Goal: Task Accomplishment & Management: Use online tool/utility

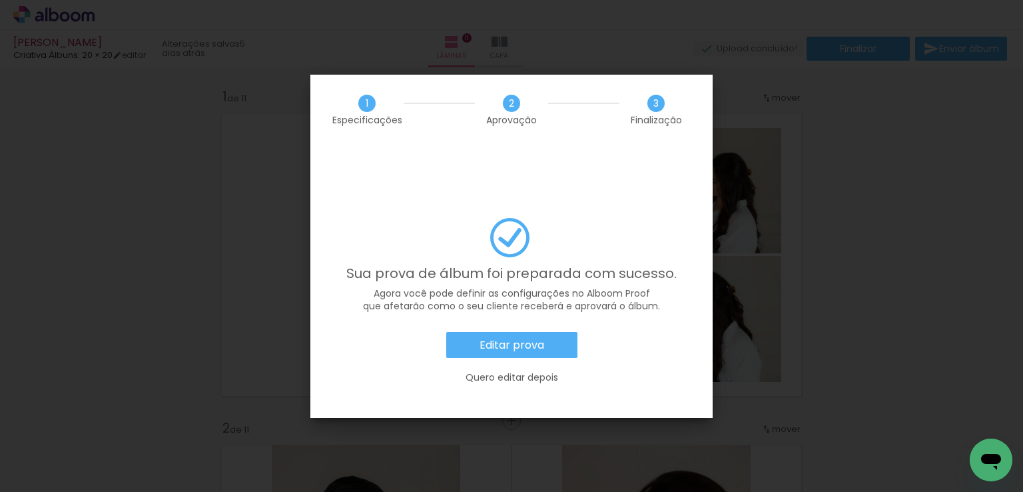
click at [0, 0] on slot "Editar prova" at bounding box center [0, 0] width 0 height 0
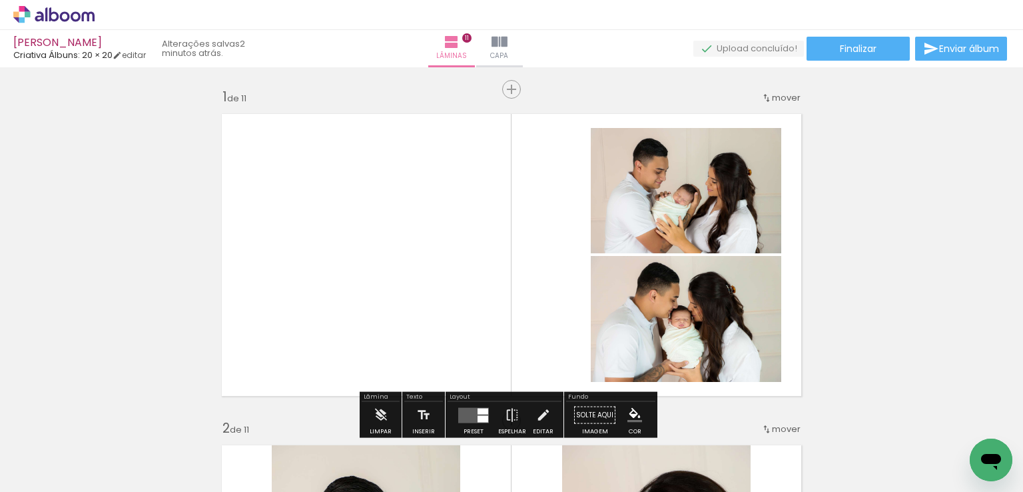
click at [85, 15] on icon at bounding box center [53, 14] width 81 height 17
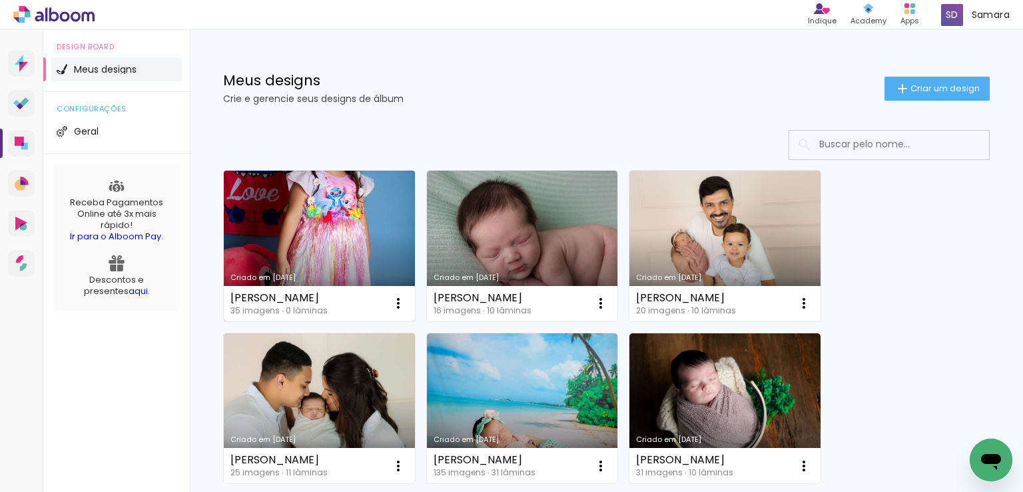
click at [336, 219] on link "Criado em 20/08/25" at bounding box center [319, 246] width 191 height 151
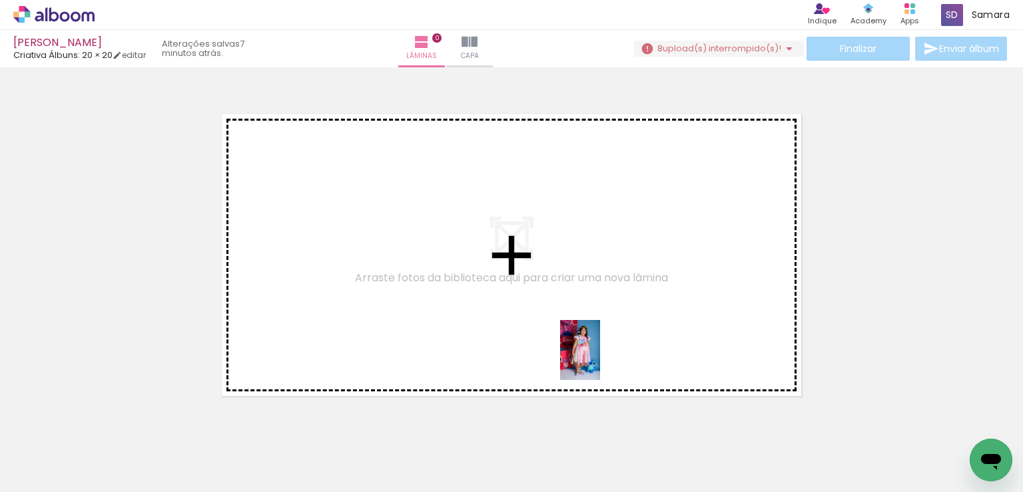
drag, startPoint x: 138, startPoint y: 467, endPoint x: 706, endPoint y: 340, distance: 581.7
click at [670, 344] on quentale-workspace at bounding box center [511, 246] width 1023 height 492
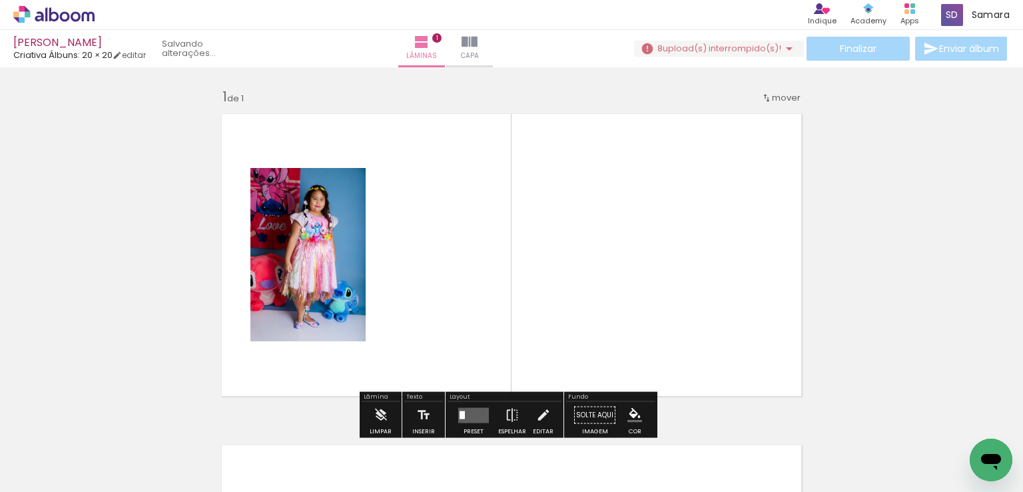
scroll to position [17, 0]
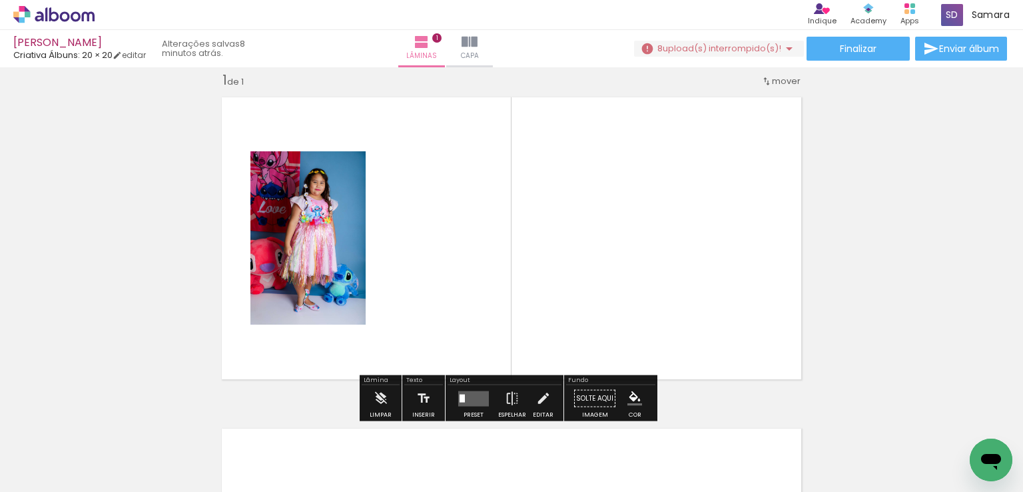
click at [470, 397] on quentale-layouter at bounding box center [473, 397] width 31 height 15
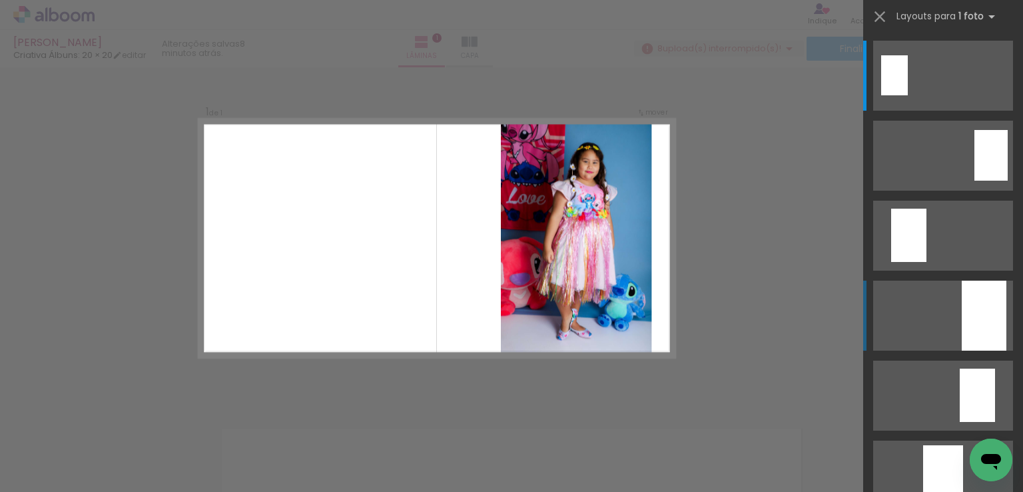
click at [972, 306] on div at bounding box center [984, 315] width 45 height 70
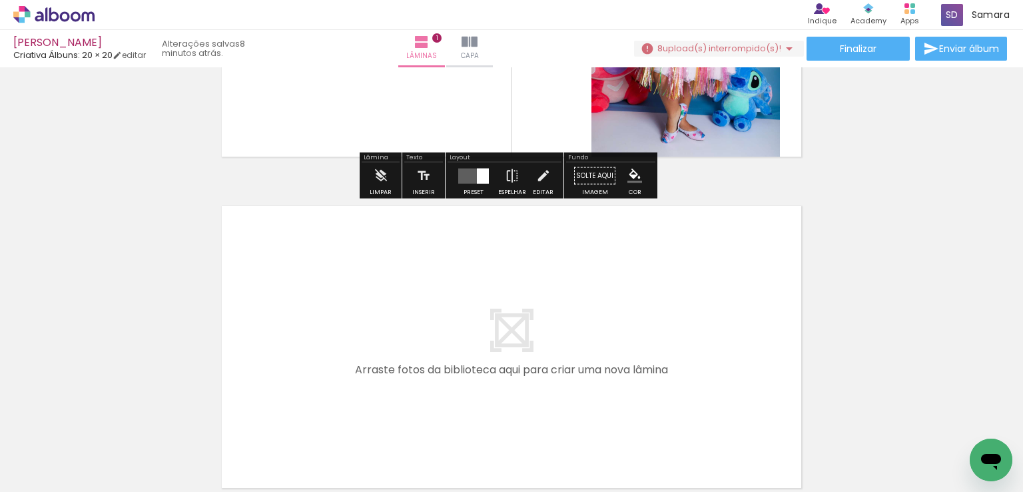
scroll to position [350, 0]
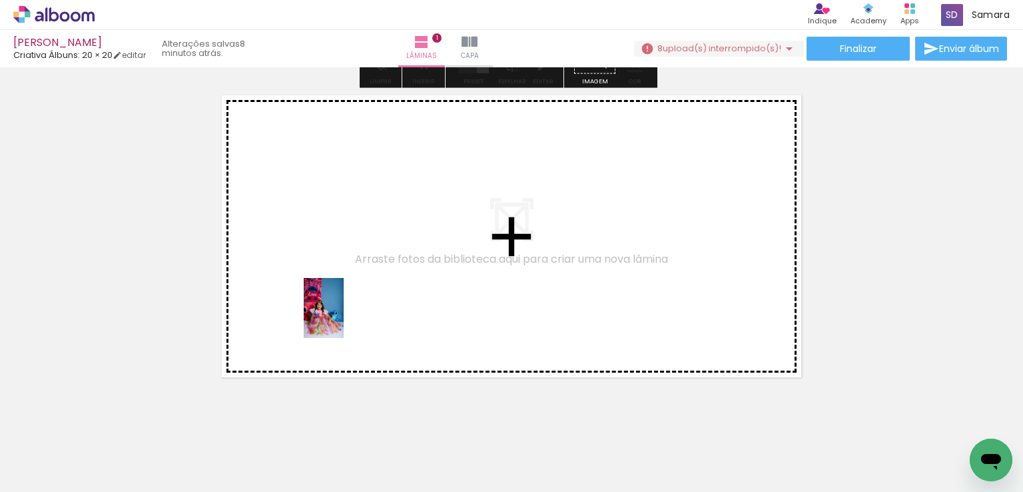
drag, startPoint x: 216, startPoint y: 454, endPoint x: 344, endPoint y: 318, distance: 186.6
click at [344, 318] on quentale-workspace at bounding box center [511, 246] width 1023 height 492
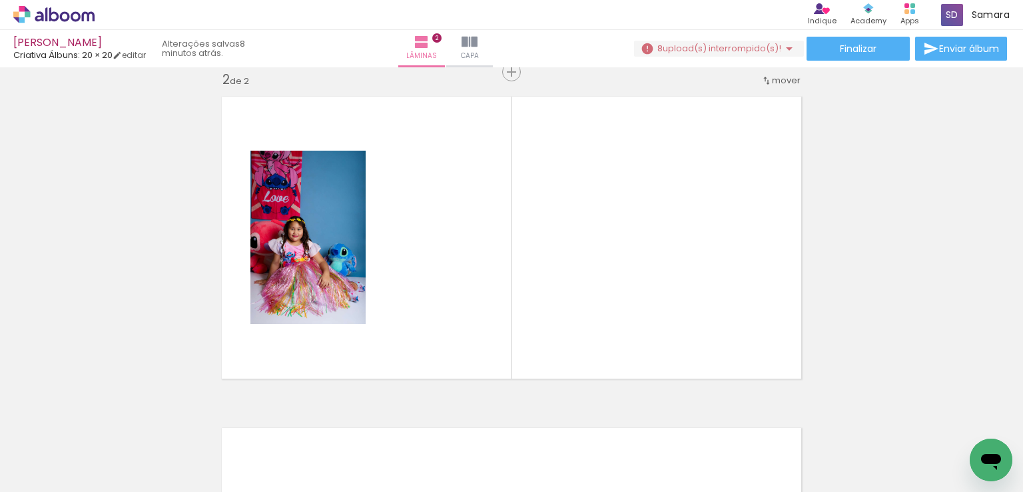
scroll to position [348, 0]
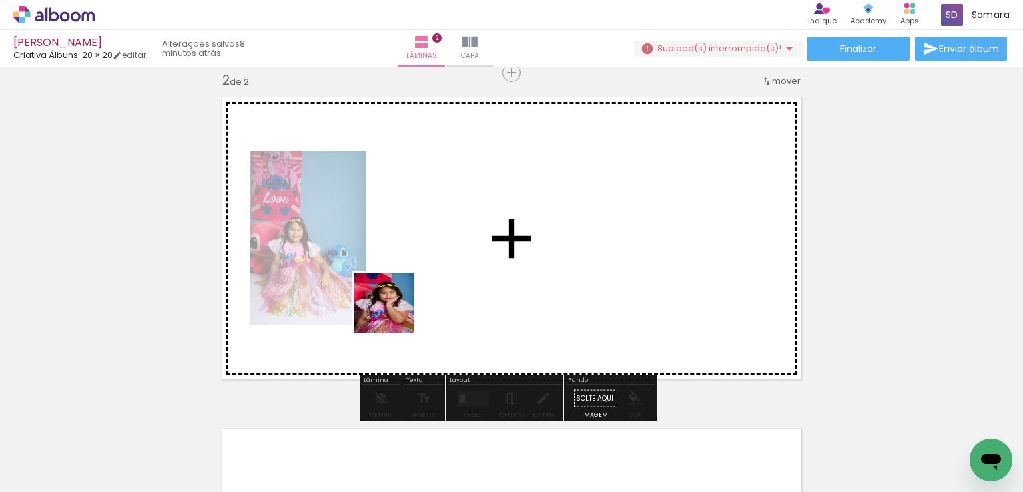
drag, startPoint x: 287, startPoint y: 443, endPoint x: 401, endPoint y: 306, distance: 178.4
click at [401, 306] on quentale-workspace at bounding box center [511, 246] width 1023 height 492
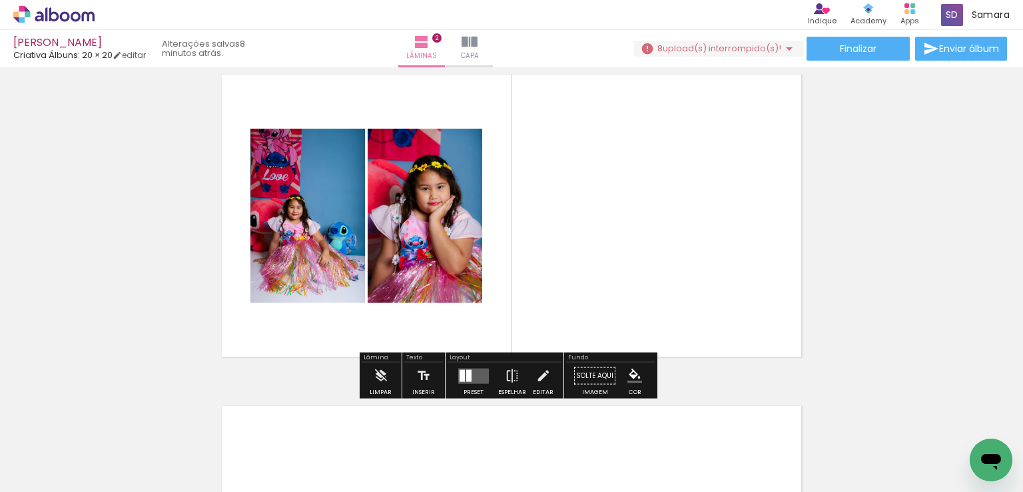
scroll to position [414, 0]
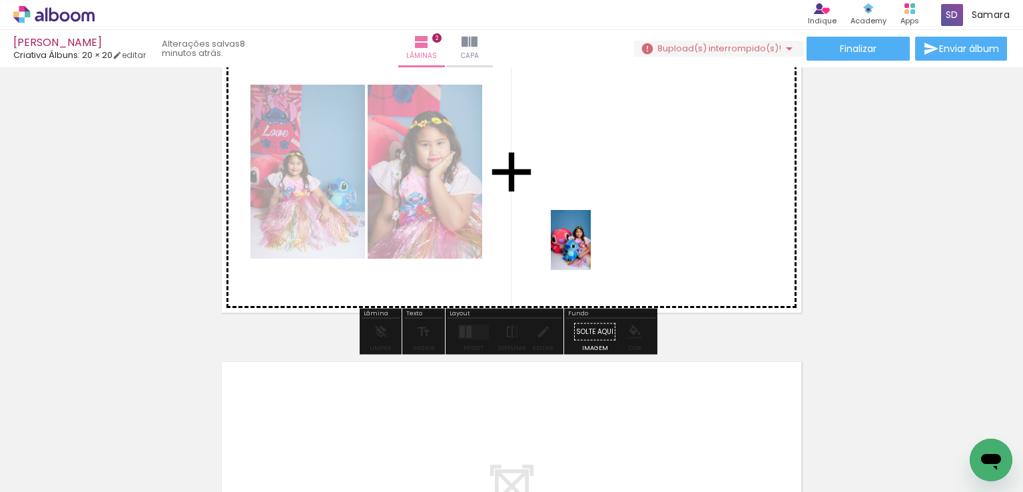
drag, startPoint x: 372, startPoint y: 431, endPoint x: 592, endPoint y: 250, distance: 284.9
click at [592, 250] on quentale-workspace at bounding box center [511, 246] width 1023 height 492
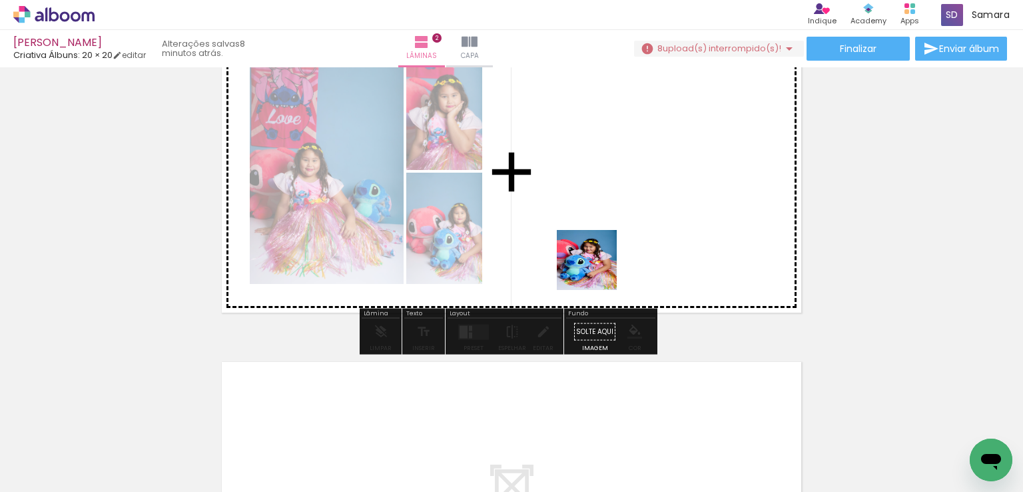
drag, startPoint x: 438, startPoint y: 440, endPoint x: 608, endPoint y: 259, distance: 247.9
click at [608, 259] on quentale-workspace at bounding box center [511, 246] width 1023 height 492
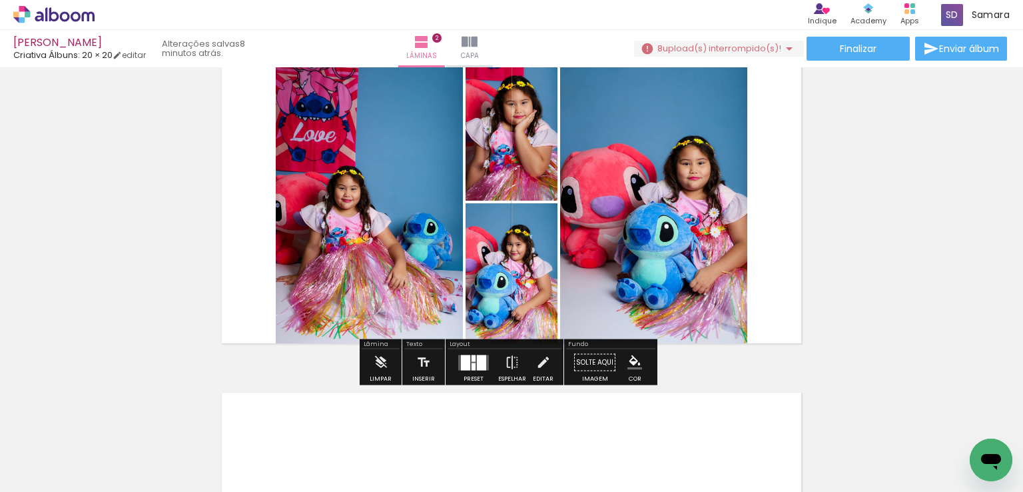
scroll to position [400, 0]
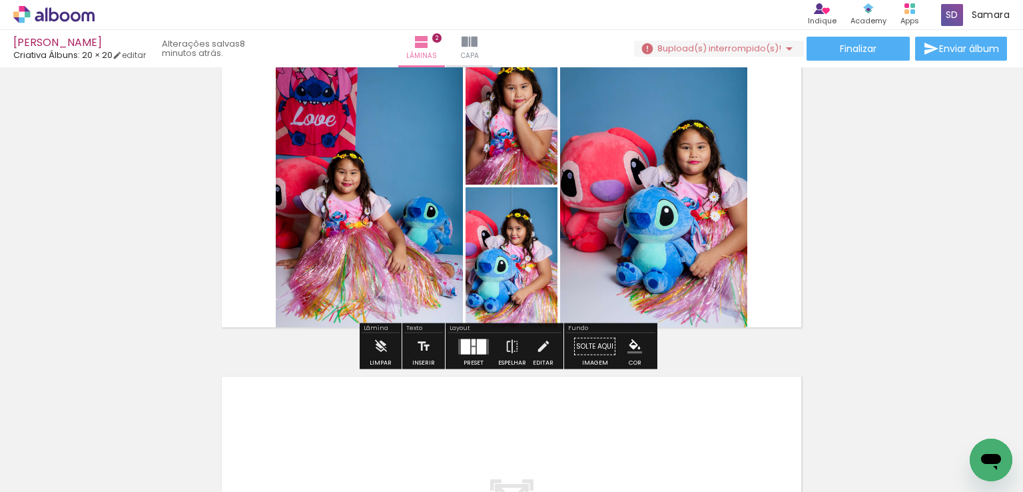
click at [472, 352] on div at bounding box center [474, 349] width 4 height 7
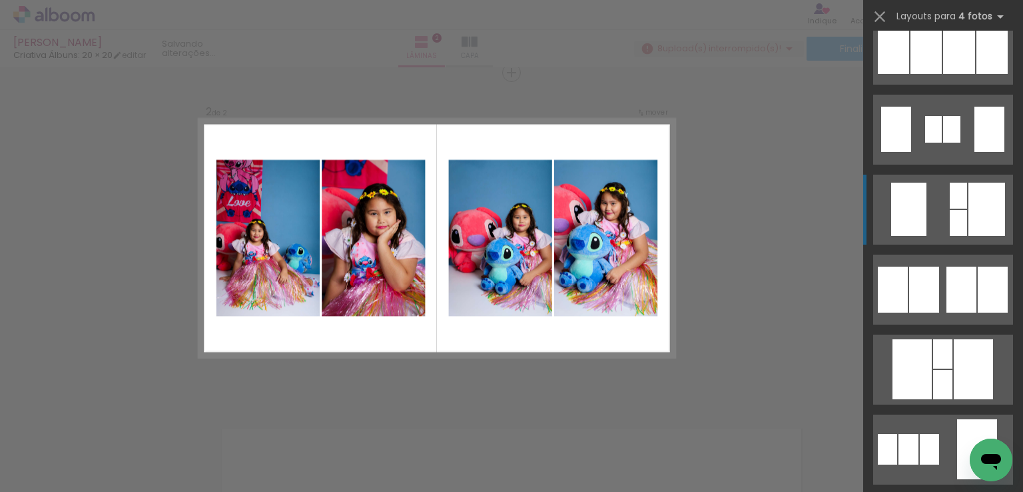
scroll to position [733, 0]
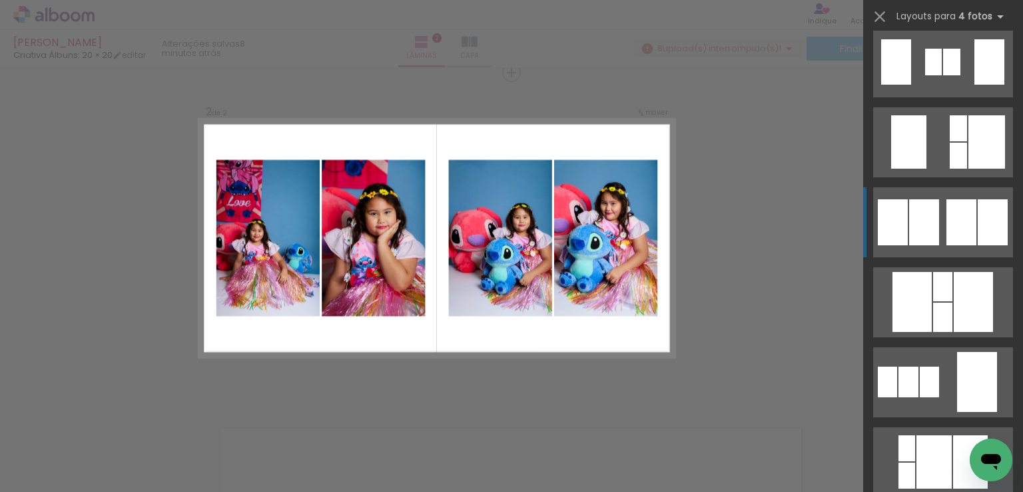
click at [919, 366] on div at bounding box center [909, 381] width 20 height 31
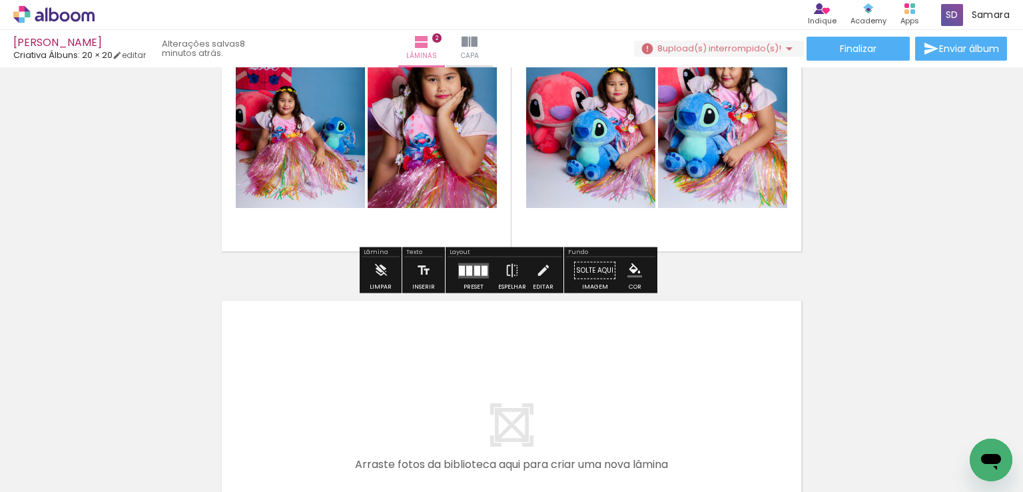
scroll to position [548, 0]
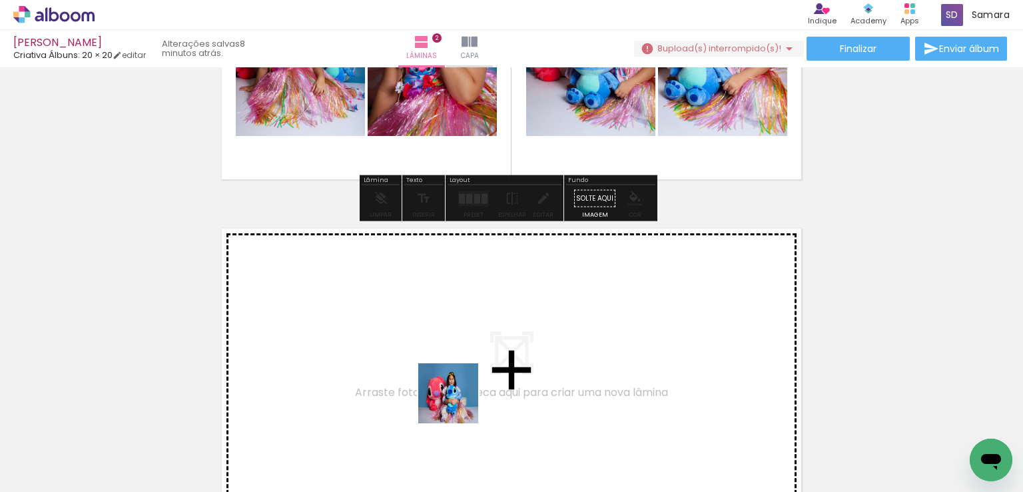
drag, startPoint x: 517, startPoint y: 444, endPoint x: 423, endPoint y: 389, distance: 108.7
click at [423, 389] on quentale-workspace at bounding box center [511, 246] width 1023 height 492
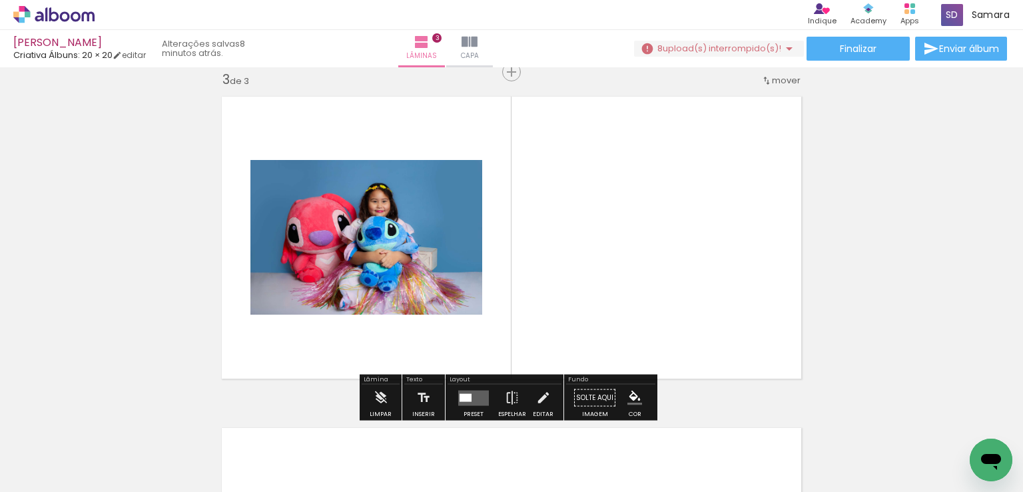
scroll to position [746, 0]
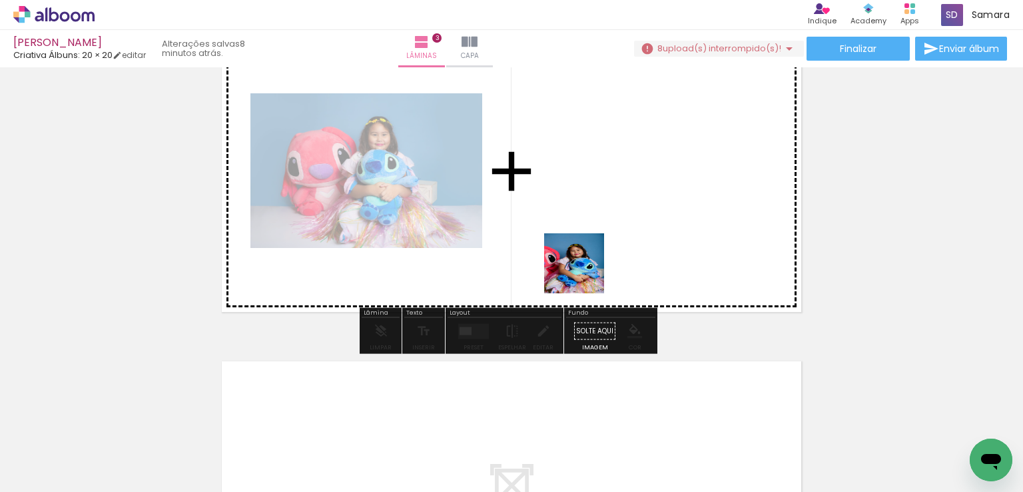
drag, startPoint x: 589, startPoint y: 440, endPoint x: 579, endPoint y: 254, distance: 186.8
click at [579, 254] on quentale-workspace at bounding box center [511, 246] width 1023 height 492
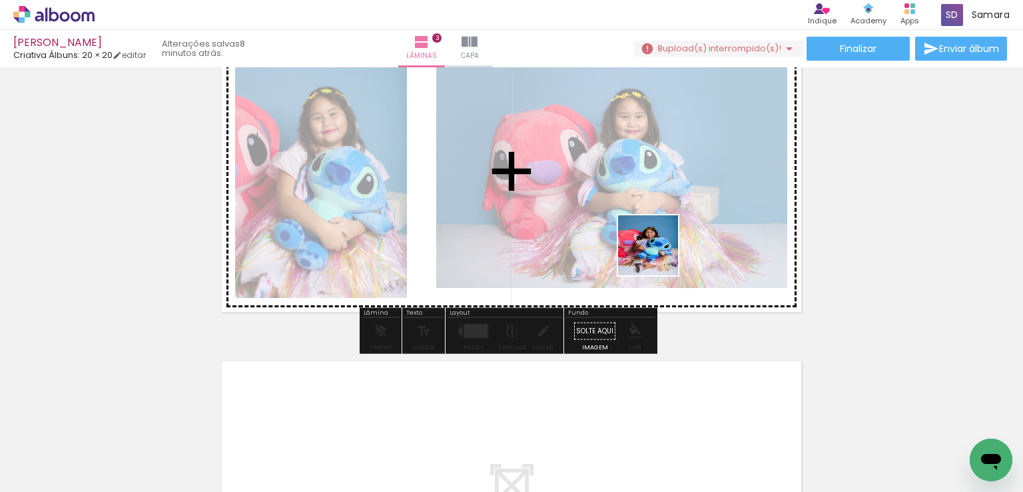
drag, startPoint x: 656, startPoint y: 446, endPoint x: 658, endPoint y: 251, distance: 194.6
click at [658, 251] on quentale-workspace at bounding box center [511, 246] width 1023 height 492
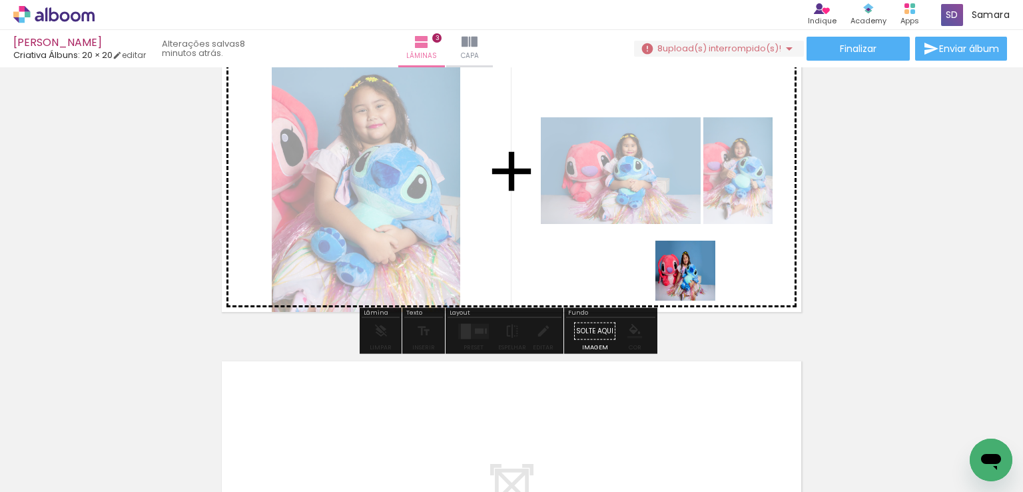
drag, startPoint x: 738, startPoint y: 450, endPoint x: 696, endPoint y: 278, distance: 177.6
click at [696, 278] on quentale-workspace at bounding box center [511, 246] width 1023 height 492
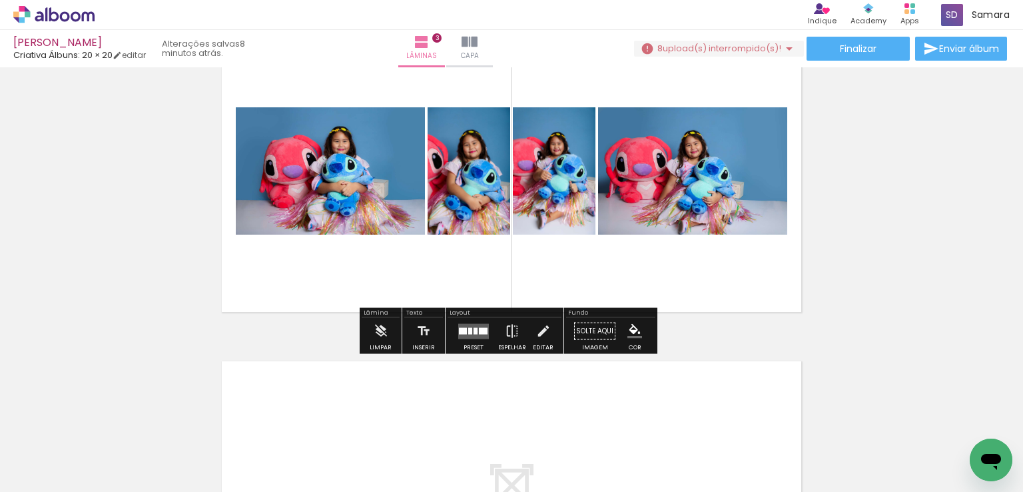
click at [474, 331] on div at bounding box center [476, 330] width 4 height 7
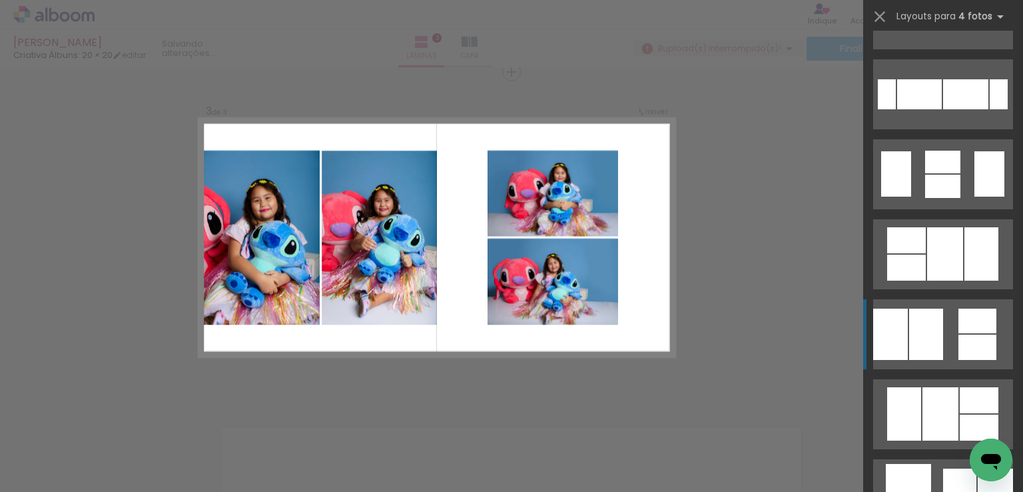
scroll to position [466, 0]
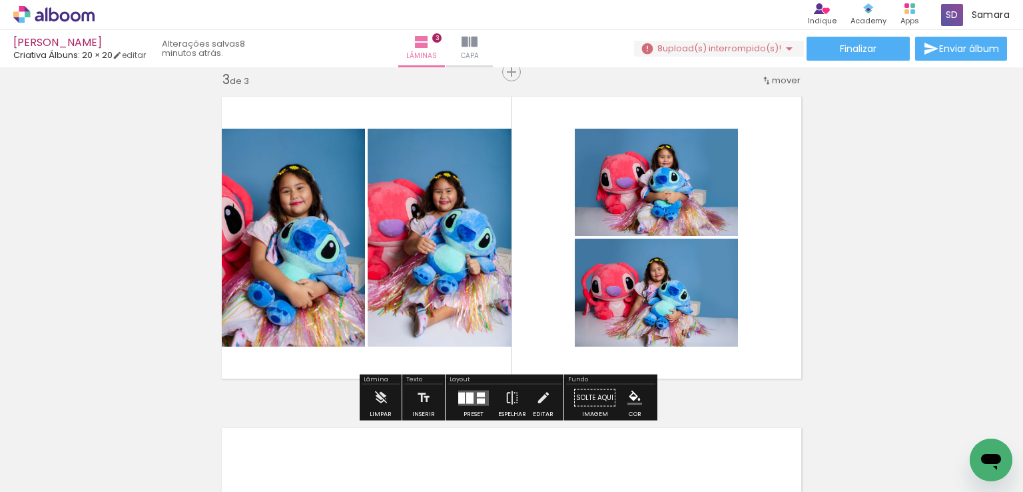
click at [477, 392] on div at bounding box center [481, 394] width 8 height 5
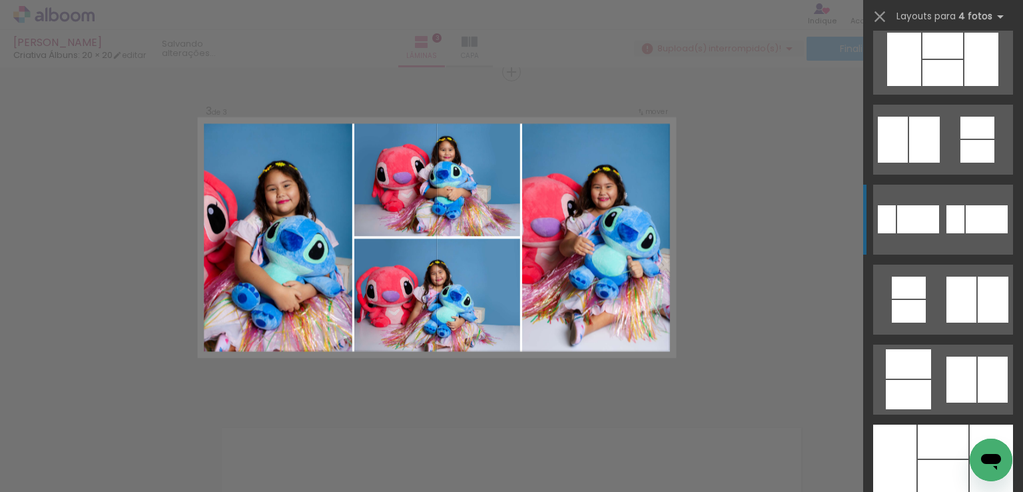
scroll to position [1319, 0]
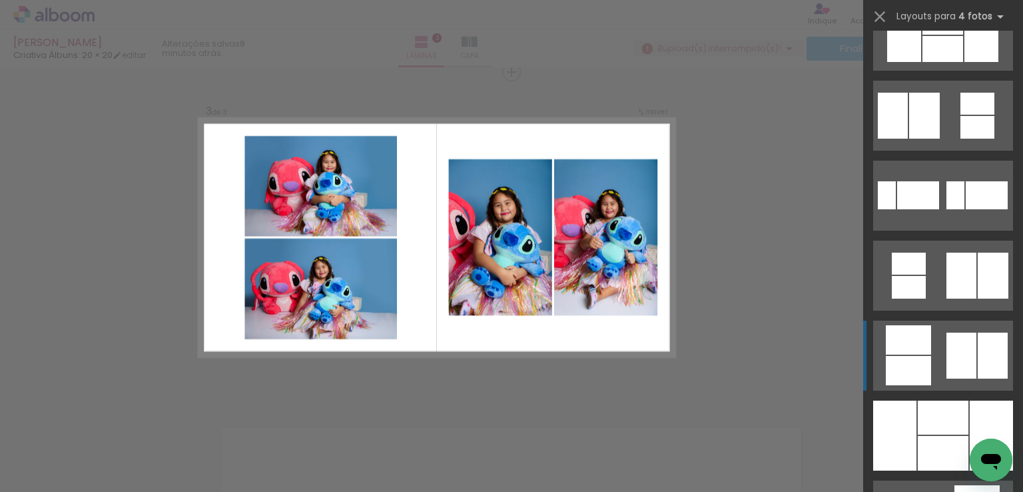
click at [912, 298] on div at bounding box center [909, 287] width 34 height 23
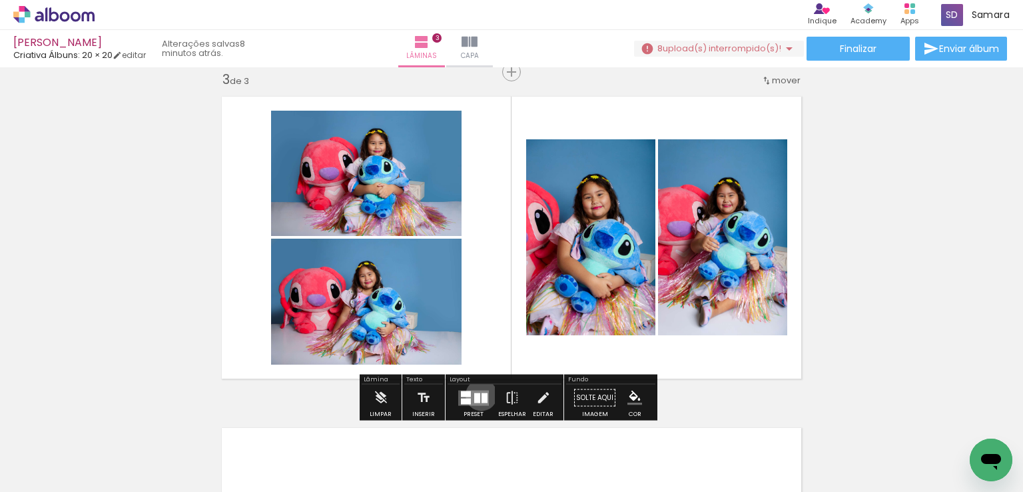
click at [482, 394] on div at bounding box center [485, 397] width 6 height 10
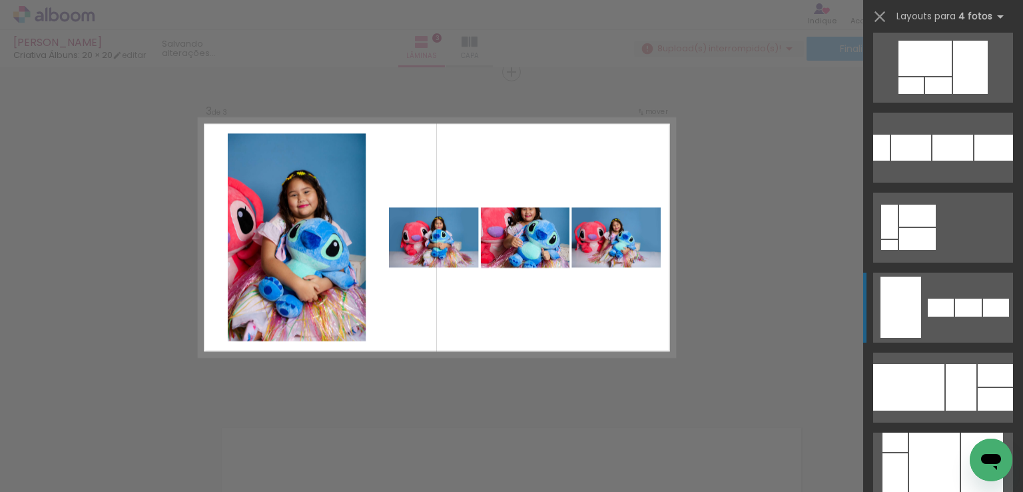
scroll to position [7595, 0]
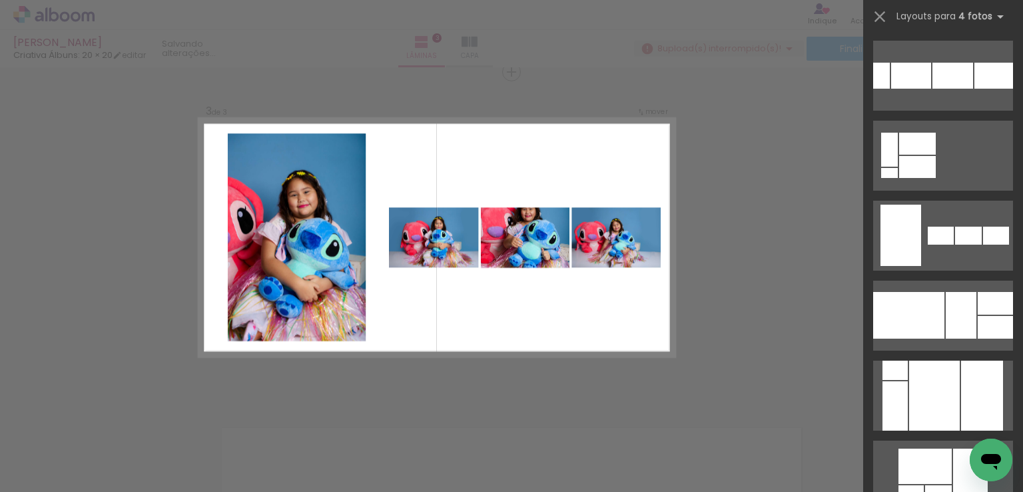
click at [764, 300] on div "Confirmar Cancelar" at bounding box center [511, 66] width 1023 height 1356
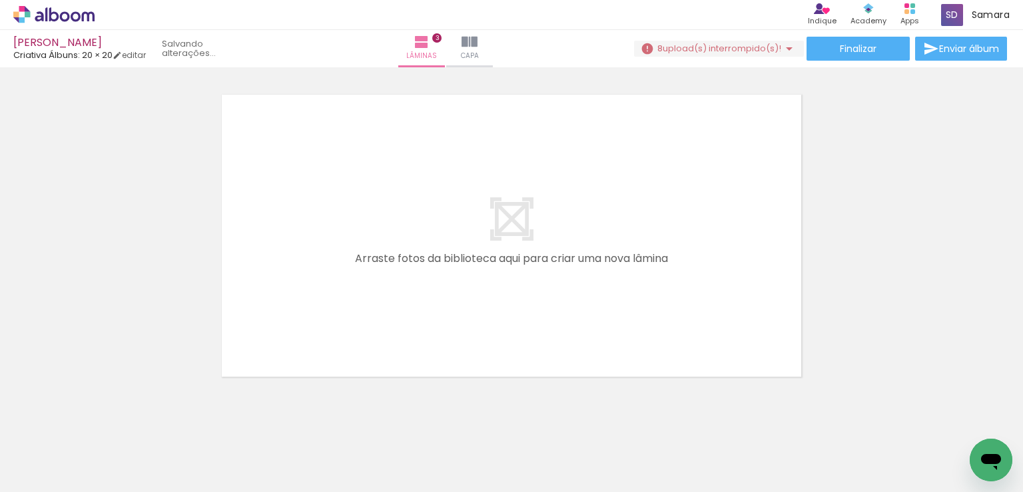
scroll to position [0, 568]
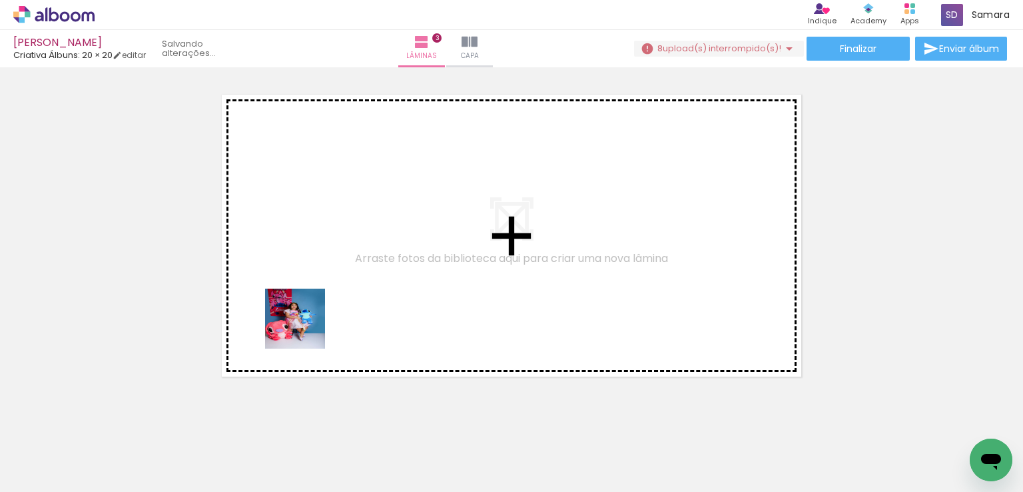
drag, startPoint x: 253, startPoint y: 436, endPoint x: 312, endPoint y: 313, distance: 136.5
click at [312, 313] on quentale-workspace at bounding box center [511, 246] width 1023 height 492
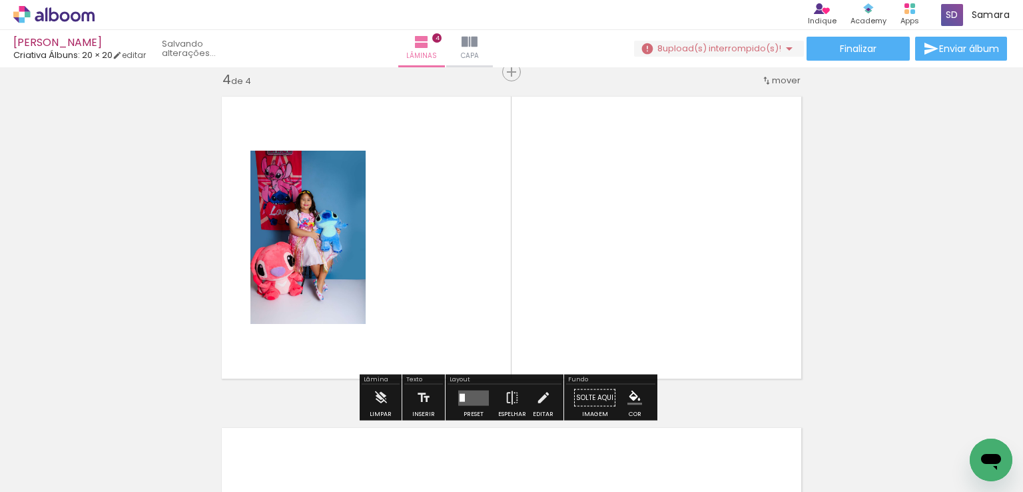
scroll to position [1010, 0]
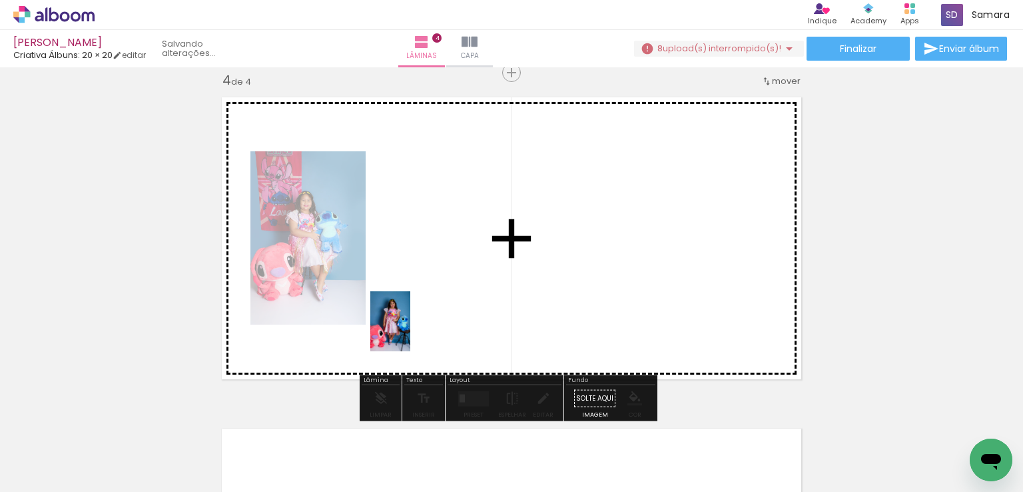
drag, startPoint x: 332, startPoint y: 448, endPoint x: 410, endPoint y: 331, distance: 141.2
click at [410, 331] on quentale-workspace at bounding box center [511, 246] width 1023 height 492
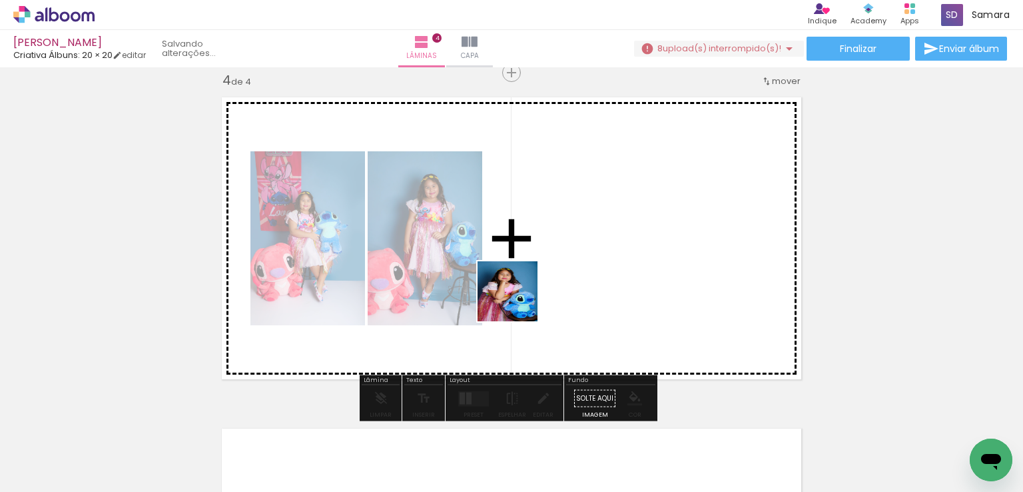
drag, startPoint x: 389, startPoint y: 455, endPoint x: 530, endPoint y: 288, distance: 218.5
click at [530, 288] on quentale-workspace at bounding box center [511, 246] width 1023 height 492
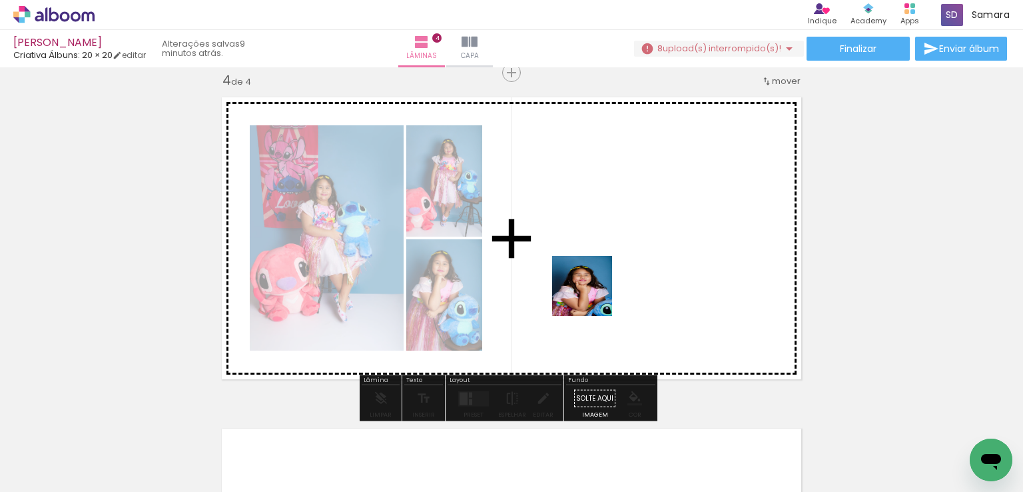
drag, startPoint x: 463, startPoint y: 438, endPoint x: 592, endPoint y: 296, distance: 192.0
click at [592, 296] on quentale-workspace at bounding box center [511, 246] width 1023 height 492
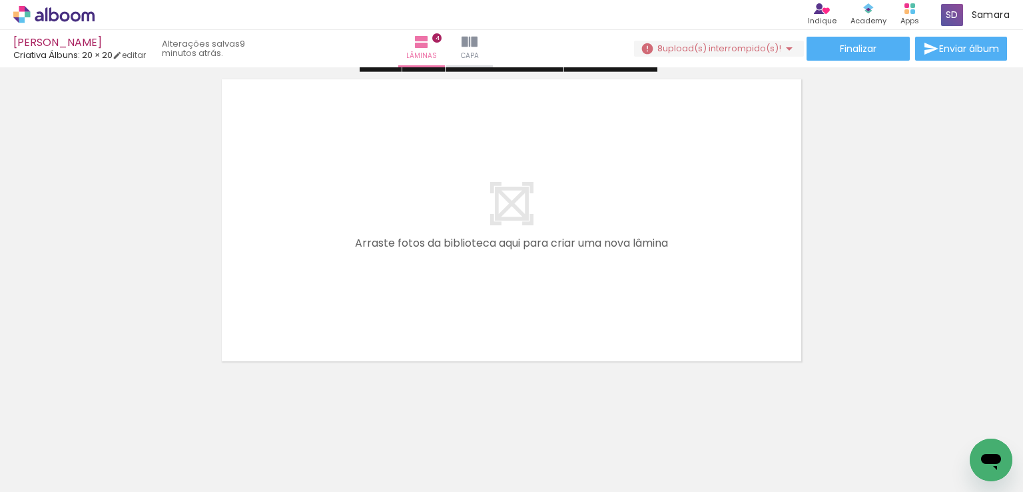
scroll to position [1366, 0]
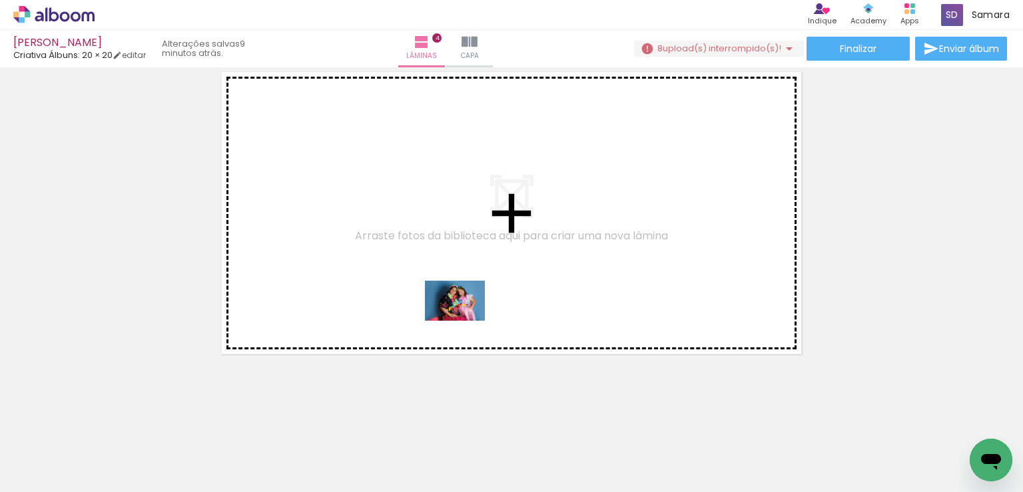
drag, startPoint x: 540, startPoint y: 441, endPoint x: 465, endPoint y: 320, distance: 142.2
click at [465, 320] on quentale-workspace at bounding box center [511, 246] width 1023 height 492
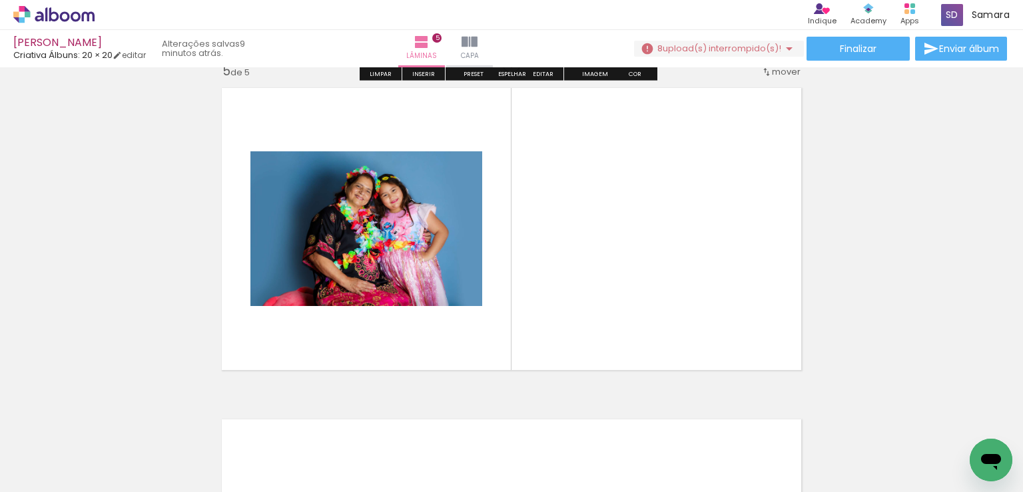
scroll to position [1341, 0]
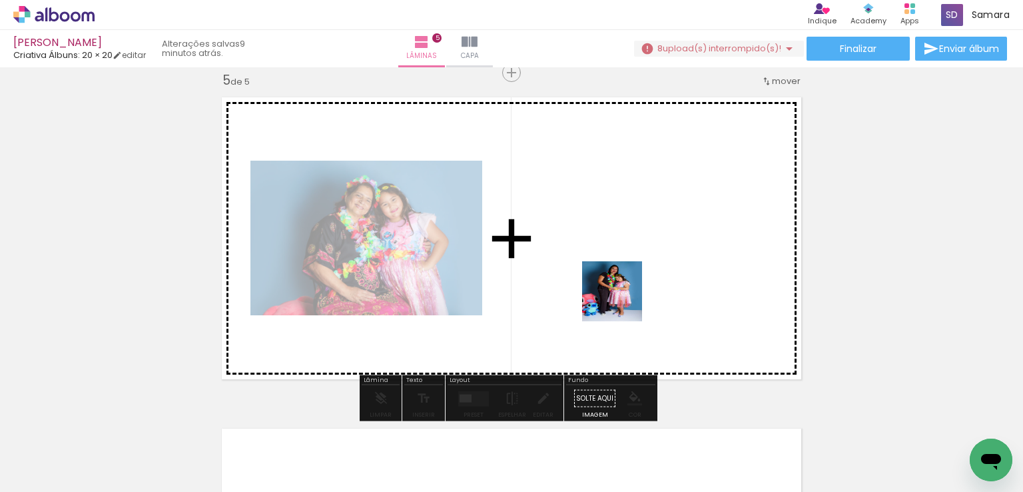
drag, startPoint x: 609, startPoint y: 430, endPoint x: 622, endPoint y: 299, distance: 131.3
click at [622, 299] on quentale-workspace at bounding box center [511, 246] width 1023 height 492
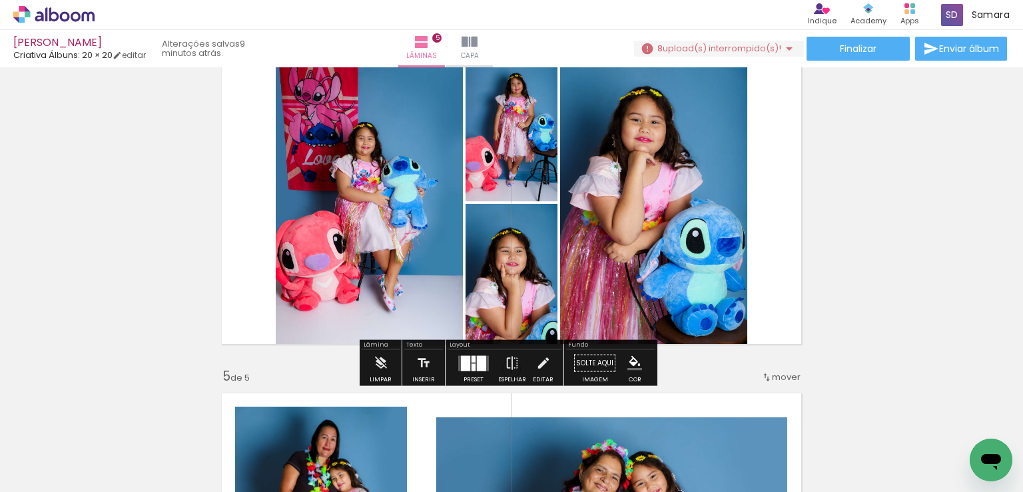
scroll to position [1075, 0]
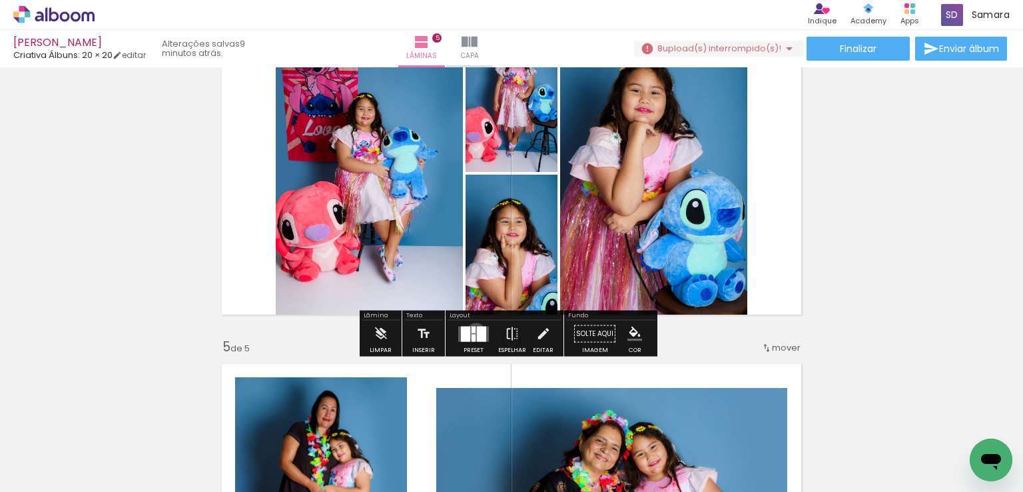
click at [473, 331] on quentale-layouter at bounding box center [473, 333] width 31 height 15
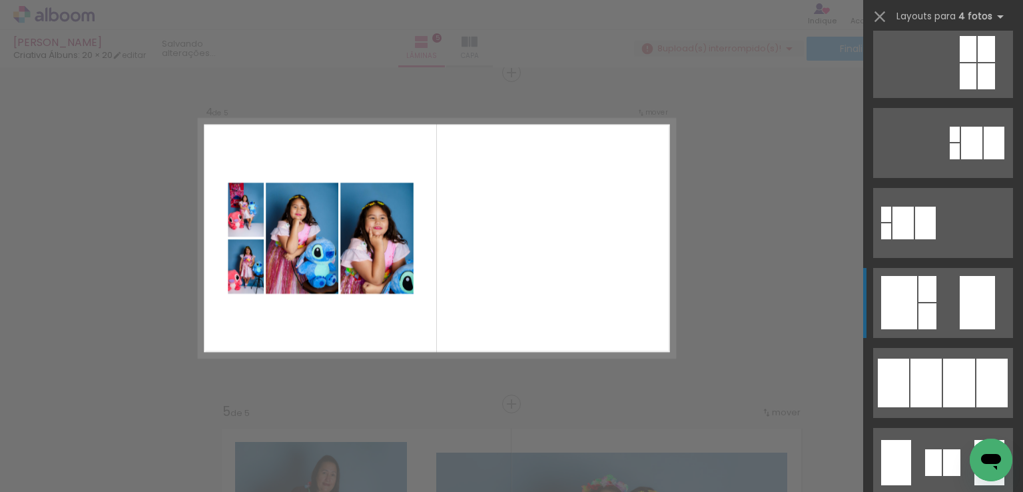
scroll to position [333, 0]
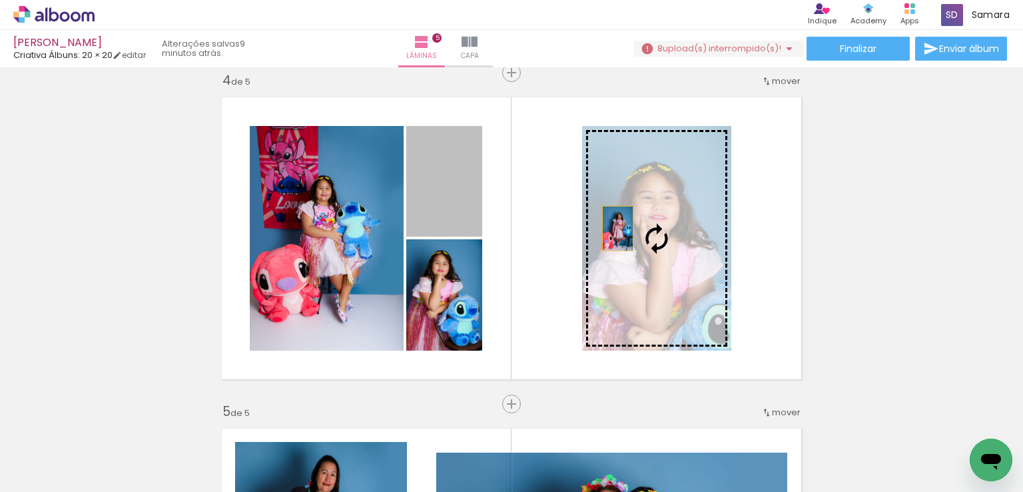
drag, startPoint x: 438, startPoint y: 213, endPoint x: 613, endPoint y: 228, distance: 175.2
click at [0, 0] on slot at bounding box center [0, 0] width 0 height 0
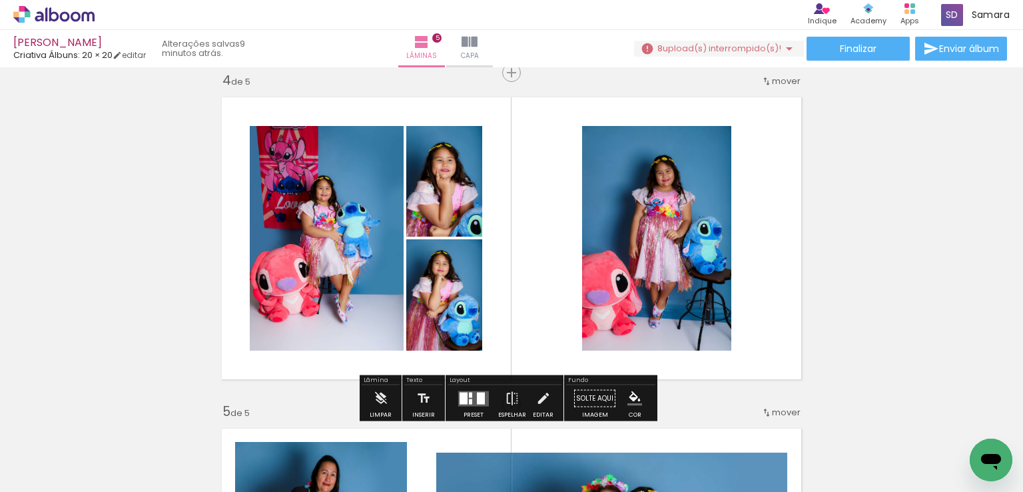
click at [897, 257] on div "Inserir lâmina 1 de 5 Inserir lâmina 2 de 5 Inserir lâmina 3 de 5 Inserir lâmin…" at bounding box center [511, 55] width 1023 height 1987
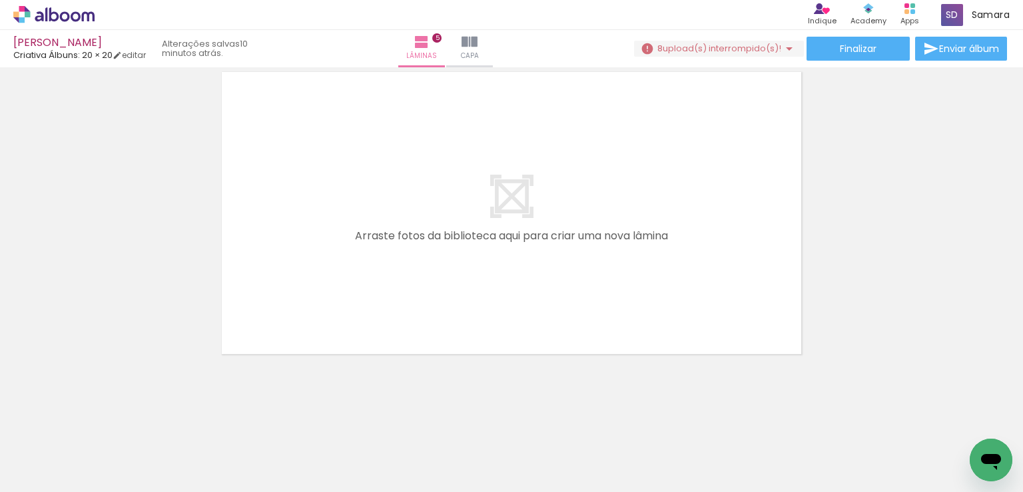
scroll to position [0, 950]
click at [380, 453] on div at bounding box center [377, 447] width 66 height 44
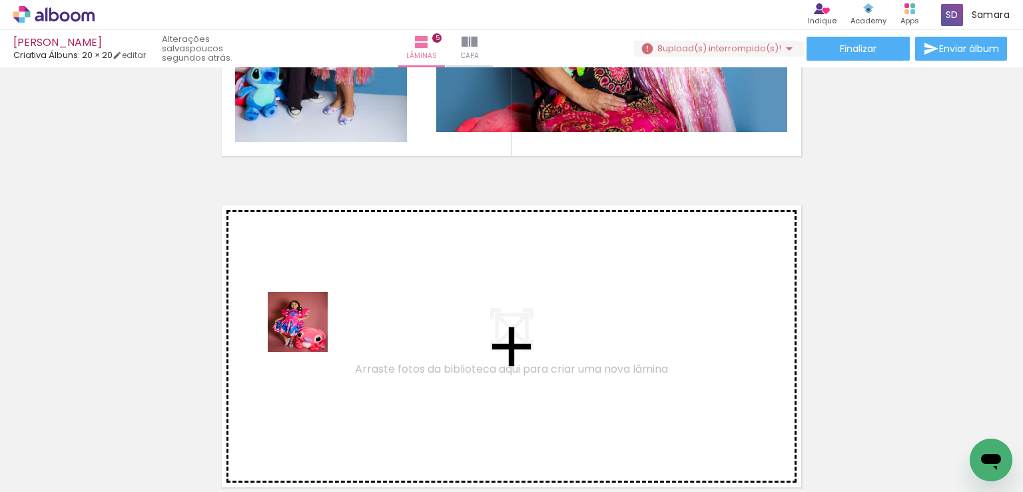
drag, startPoint x: 297, startPoint y: 434, endPoint x: 366, endPoint y: 430, distance: 69.4
click at [308, 330] on quentale-workspace at bounding box center [511, 246] width 1023 height 492
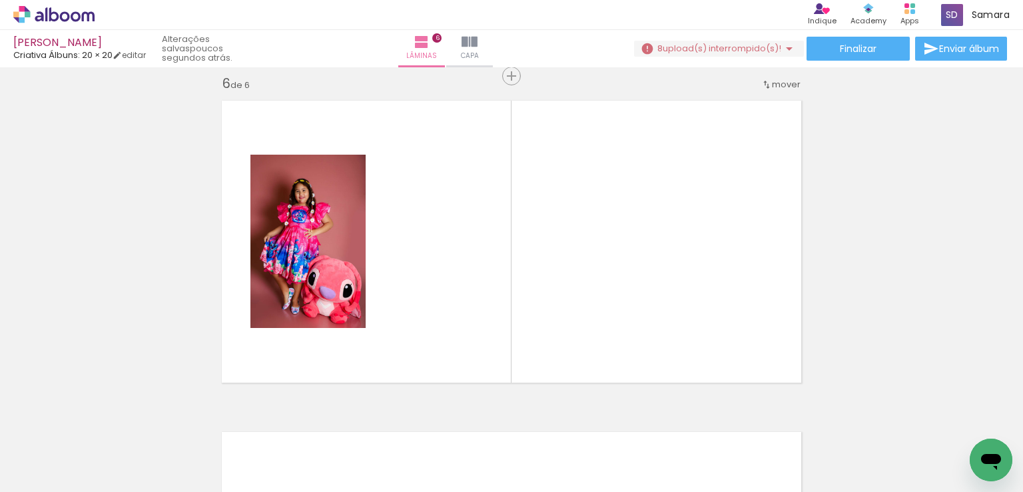
scroll to position [1672, 0]
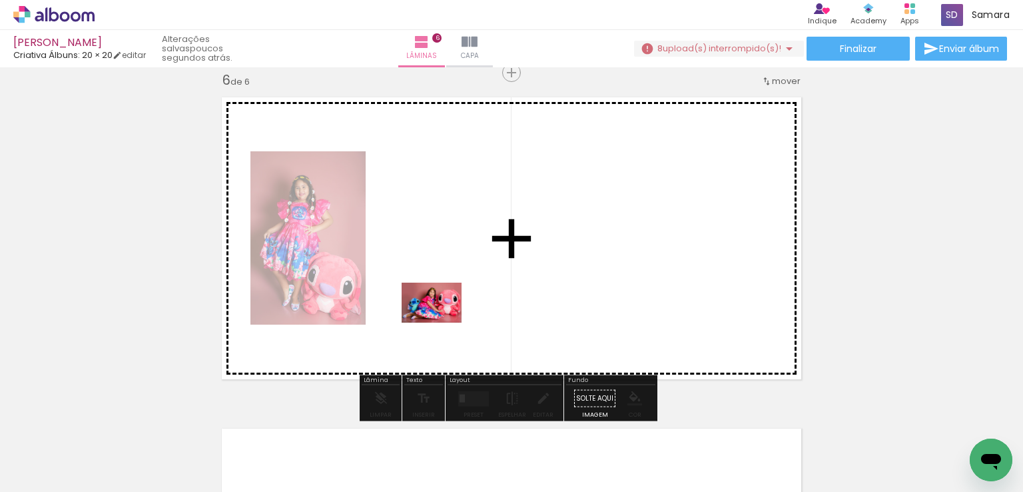
drag, startPoint x: 372, startPoint y: 448, endPoint x: 442, endPoint y: 322, distance: 143.7
click at [442, 322] on quentale-workspace at bounding box center [511, 246] width 1023 height 492
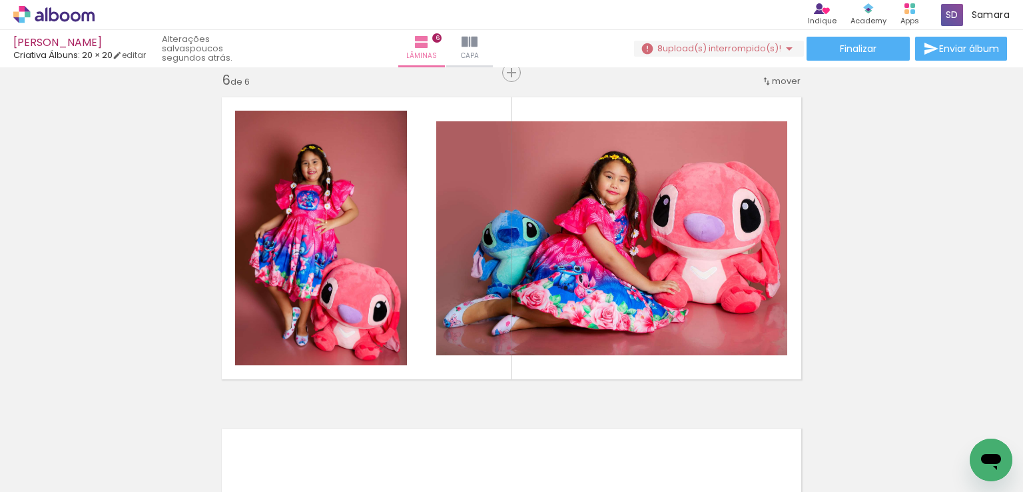
scroll to position [0, 1496]
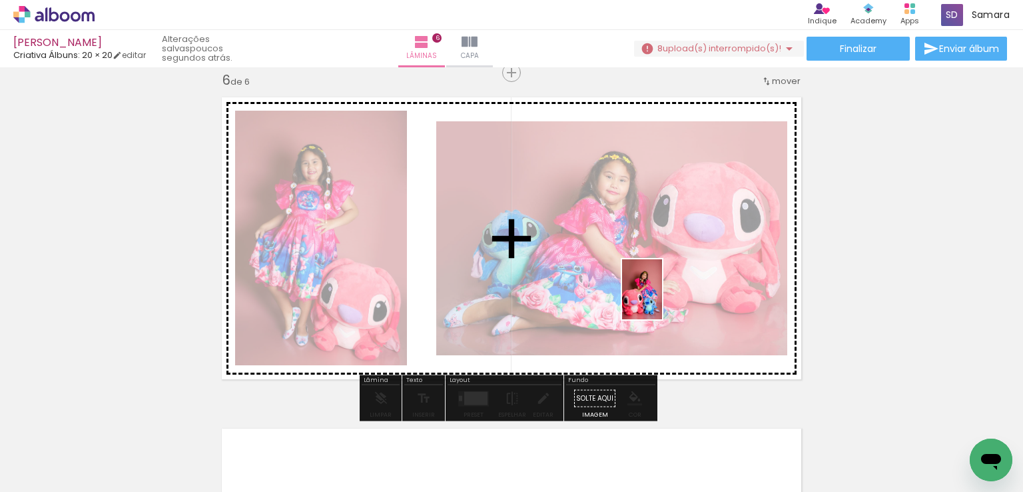
drag, startPoint x: 649, startPoint y: 448, endPoint x: 662, endPoint y: 299, distance: 149.8
click at [662, 299] on quentale-workspace at bounding box center [511, 246] width 1023 height 492
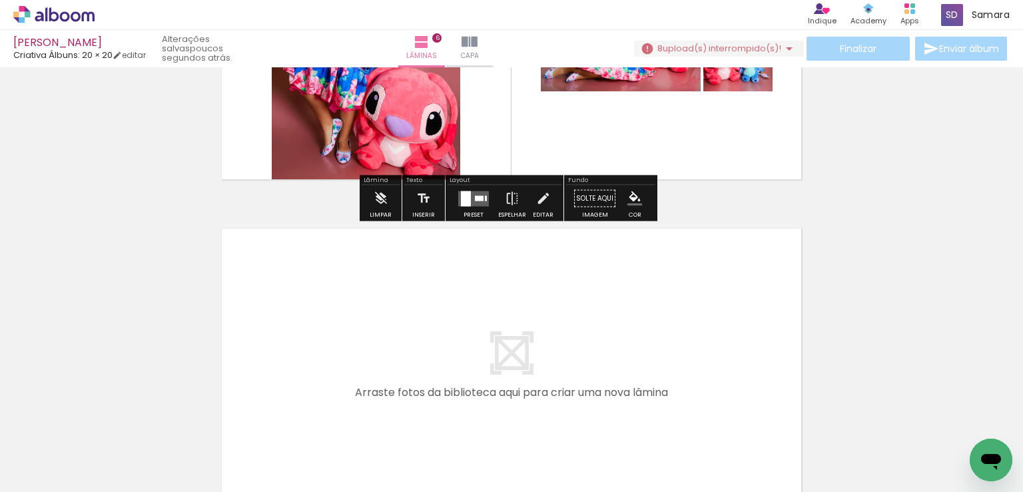
scroll to position [1939, 0]
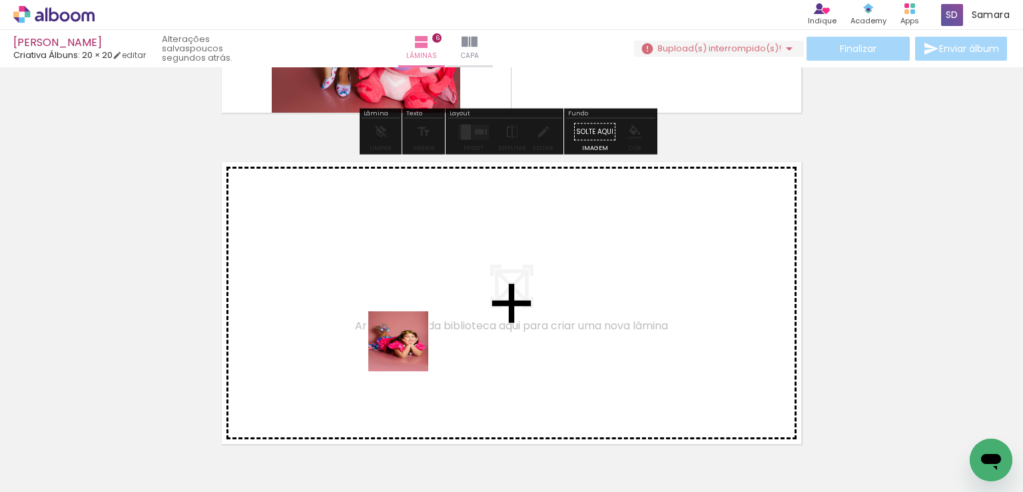
drag, startPoint x: 428, startPoint y: 385, endPoint x: 392, endPoint y: 326, distance: 69.0
click at [392, 326] on quentale-workspace at bounding box center [511, 246] width 1023 height 492
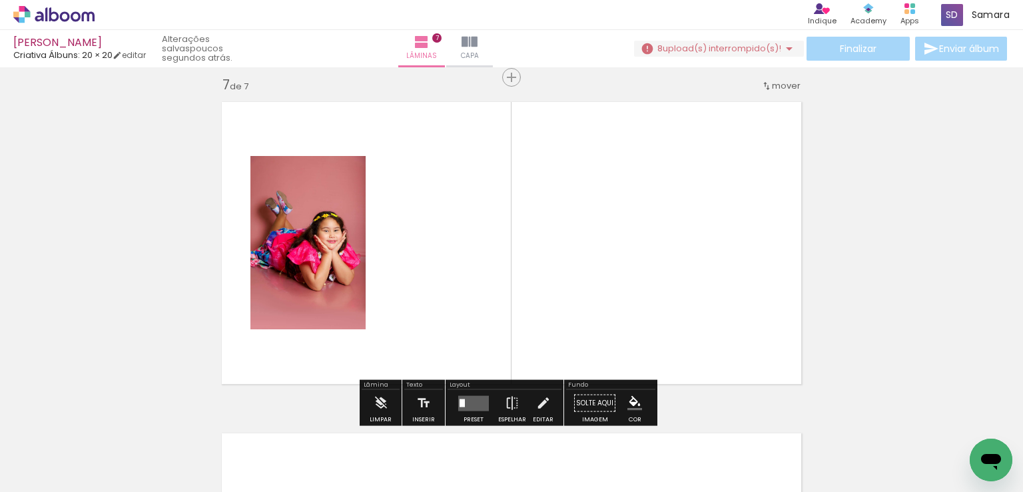
scroll to position [2004, 0]
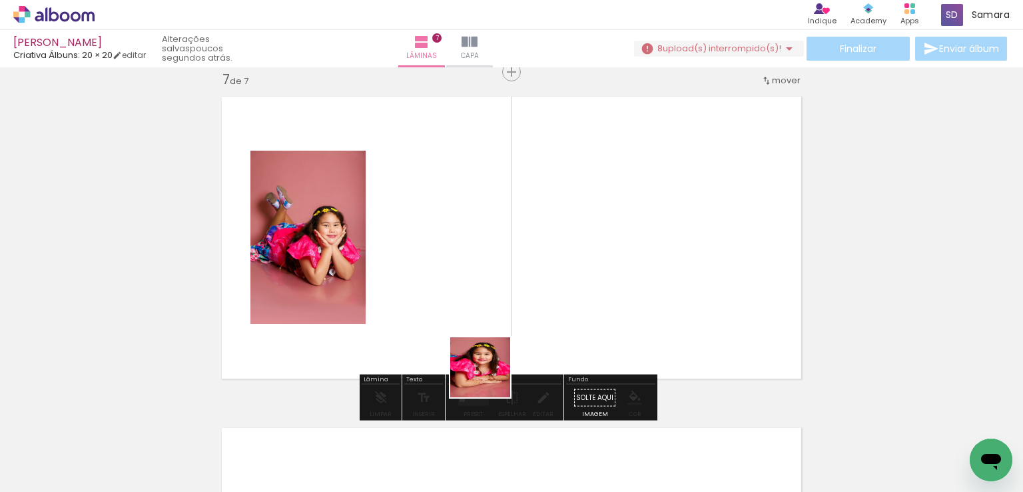
drag, startPoint x: 506, startPoint y: 435, endPoint x: 536, endPoint y: 404, distance: 43.4
click at [465, 320] on quentale-workspace at bounding box center [511, 246] width 1023 height 492
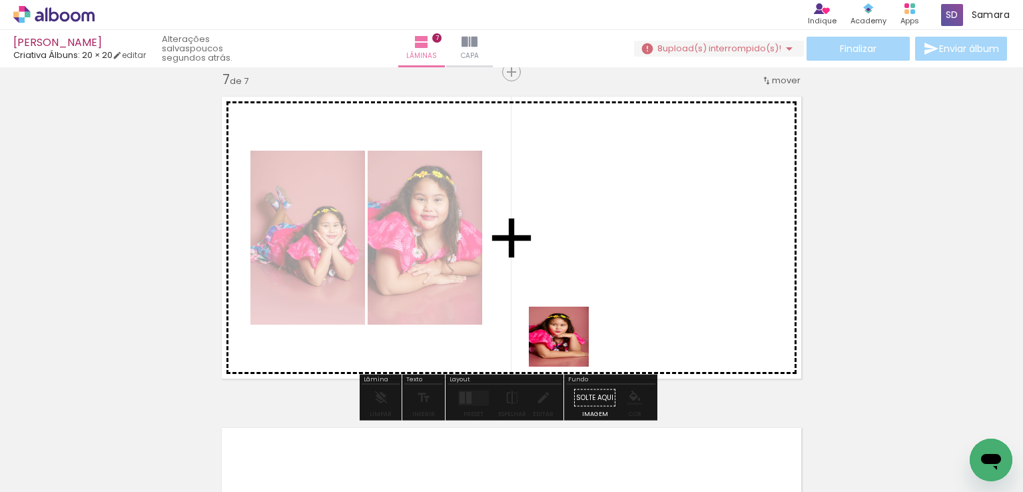
drag, startPoint x: 582, startPoint y: 438, endPoint x: 569, endPoint y: 346, distance: 92.2
click at [569, 346] on quentale-workspace at bounding box center [511, 246] width 1023 height 492
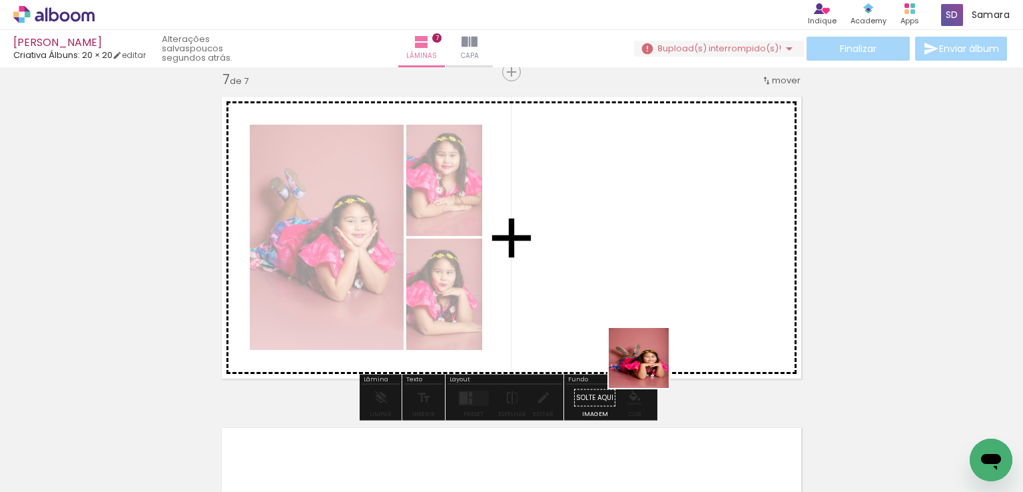
drag, startPoint x: 650, startPoint y: 438, endPoint x: 649, endPoint y: 338, distance: 99.9
click at [649, 338] on quentale-workspace at bounding box center [511, 246] width 1023 height 492
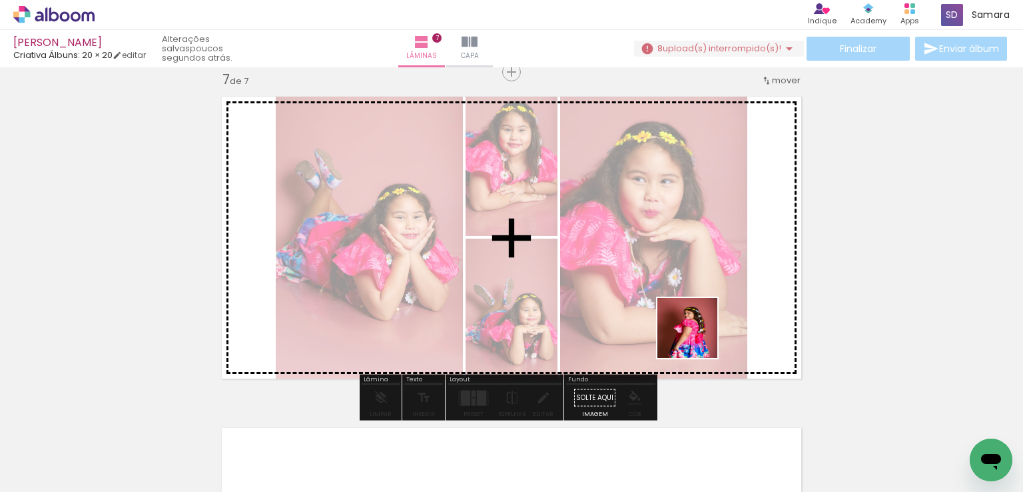
drag, startPoint x: 728, startPoint y: 440, endPoint x: 697, endPoint y: 335, distance: 109.8
click at [697, 335] on quentale-workspace at bounding box center [511, 246] width 1023 height 492
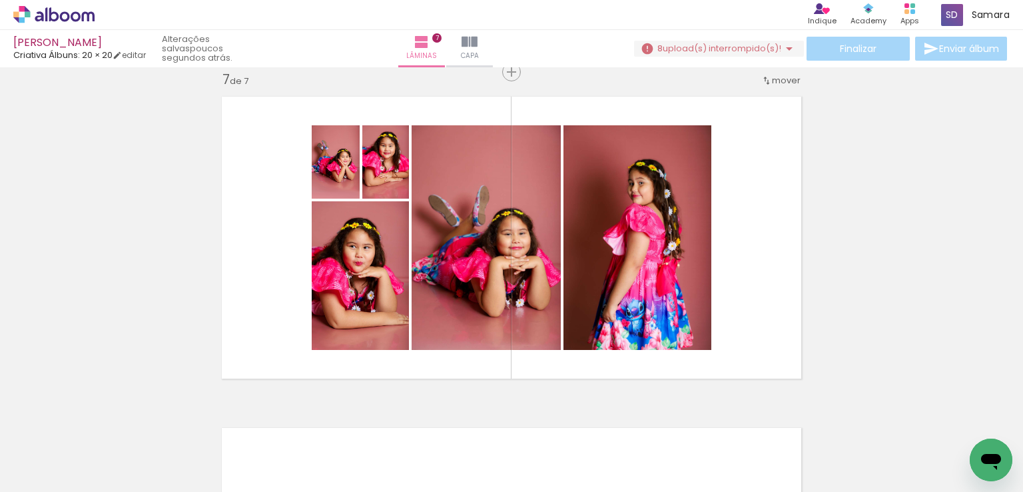
scroll to position [0, 1305]
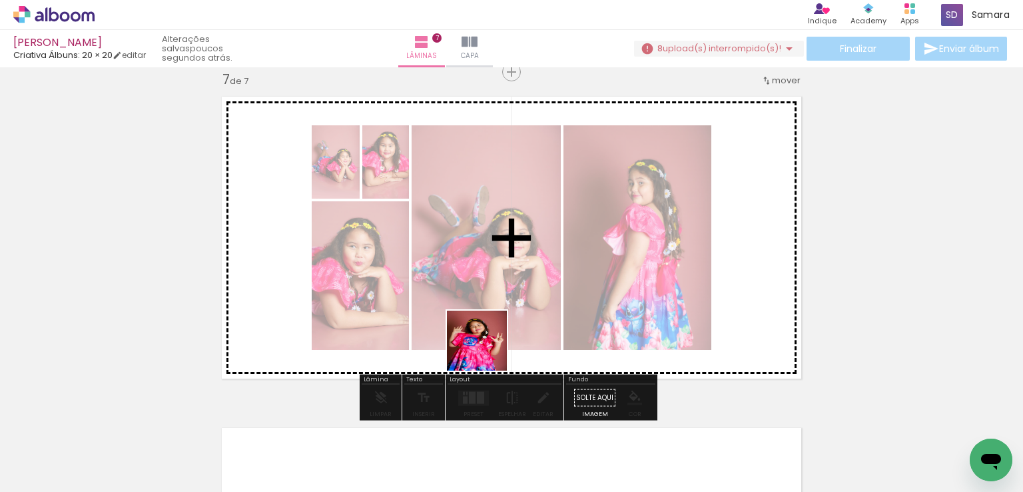
drag, startPoint x: 470, startPoint y: 446, endPoint x: 488, endPoint y: 350, distance: 98.3
click at [488, 350] on quentale-workspace at bounding box center [511, 246] width 1023 height 492
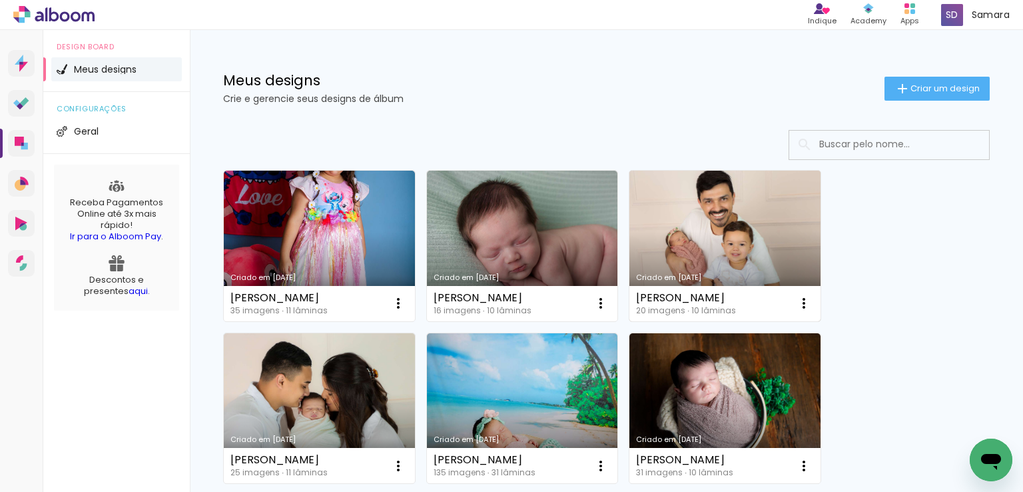
click at [694, 222] on link "Criado em [DATE]" at bounding box center [725, 246] width 191 height 151
